Goal: Complete application form

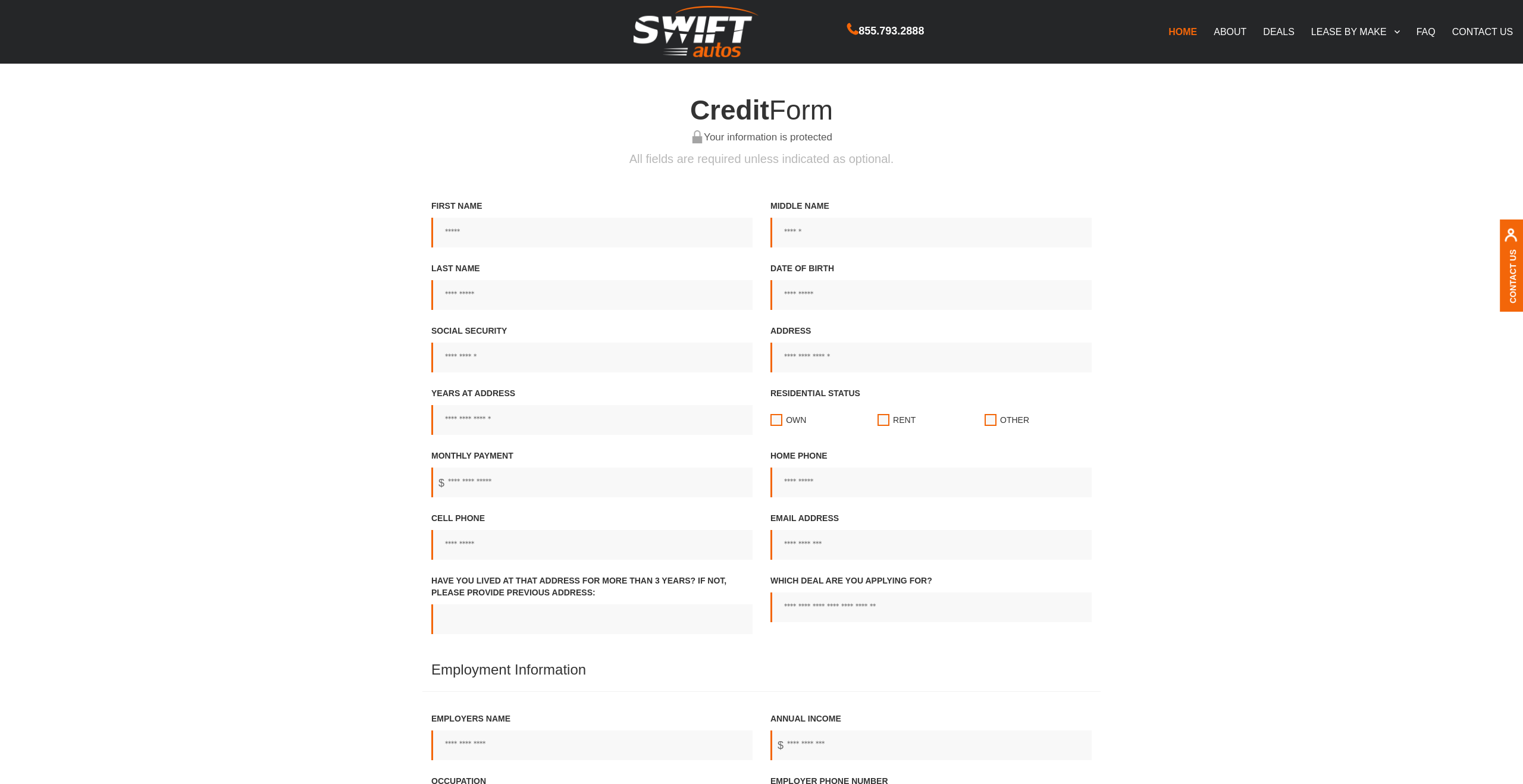
click at [695, 104] on span "Credit" at bounding box center [730, 110] width 79 height 31
click at [426, 124] on h4 "Credit Form" at bounding box center [761, 110] width 678 height 30
click at [1282, 34] on link "DEALS" at bounding box center [1278, 31] width 48 height 25
